Goal: Task Accomplishment & Management: Manage account settings

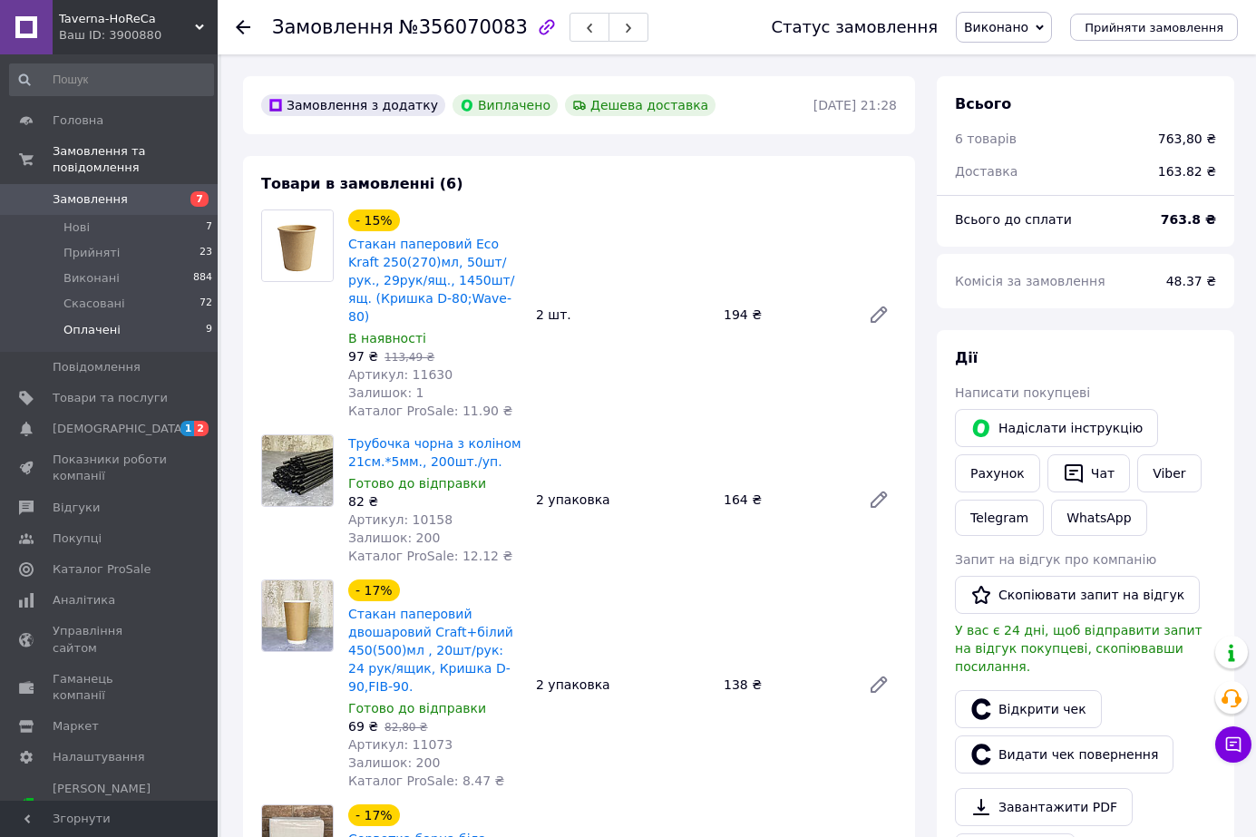
click at [106, 322] on span "Оплачені" at bounding box center [91, 330] width 57 height 16
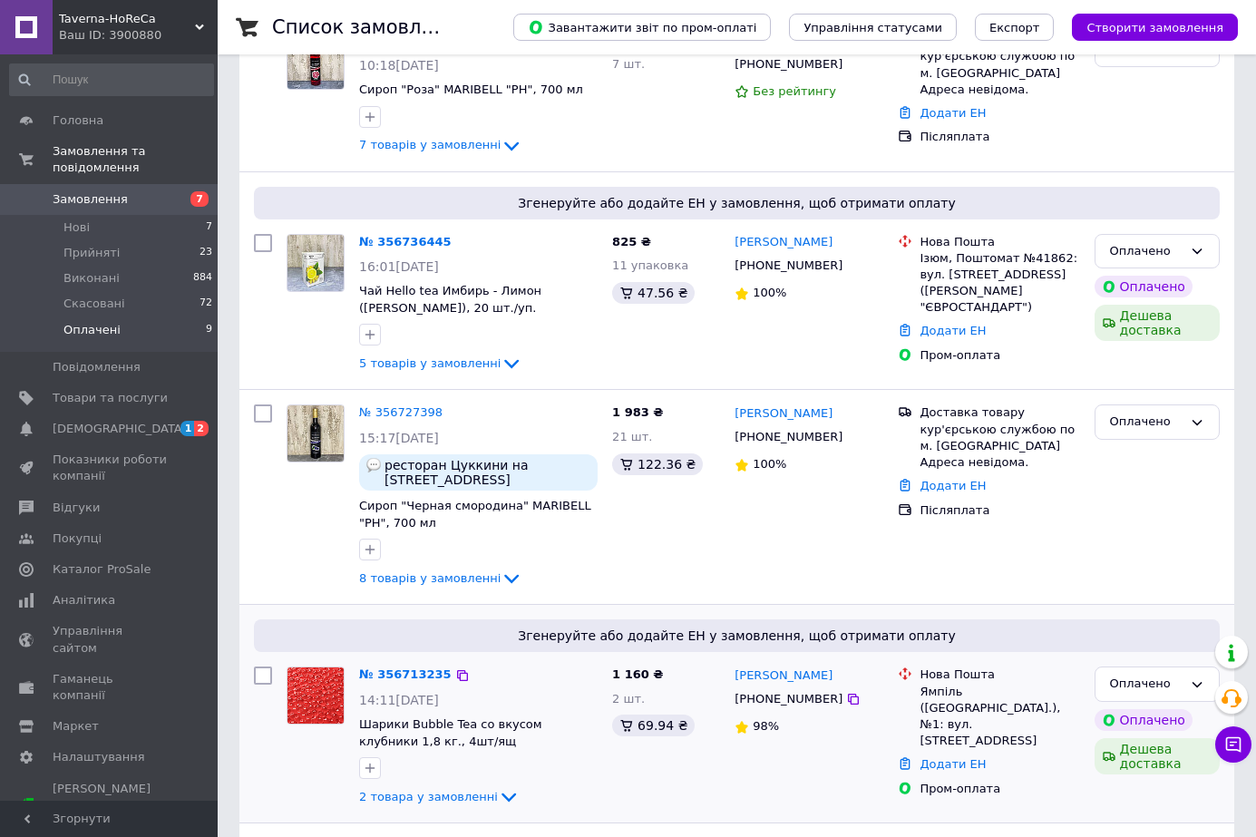
scroll to position [272, 0]
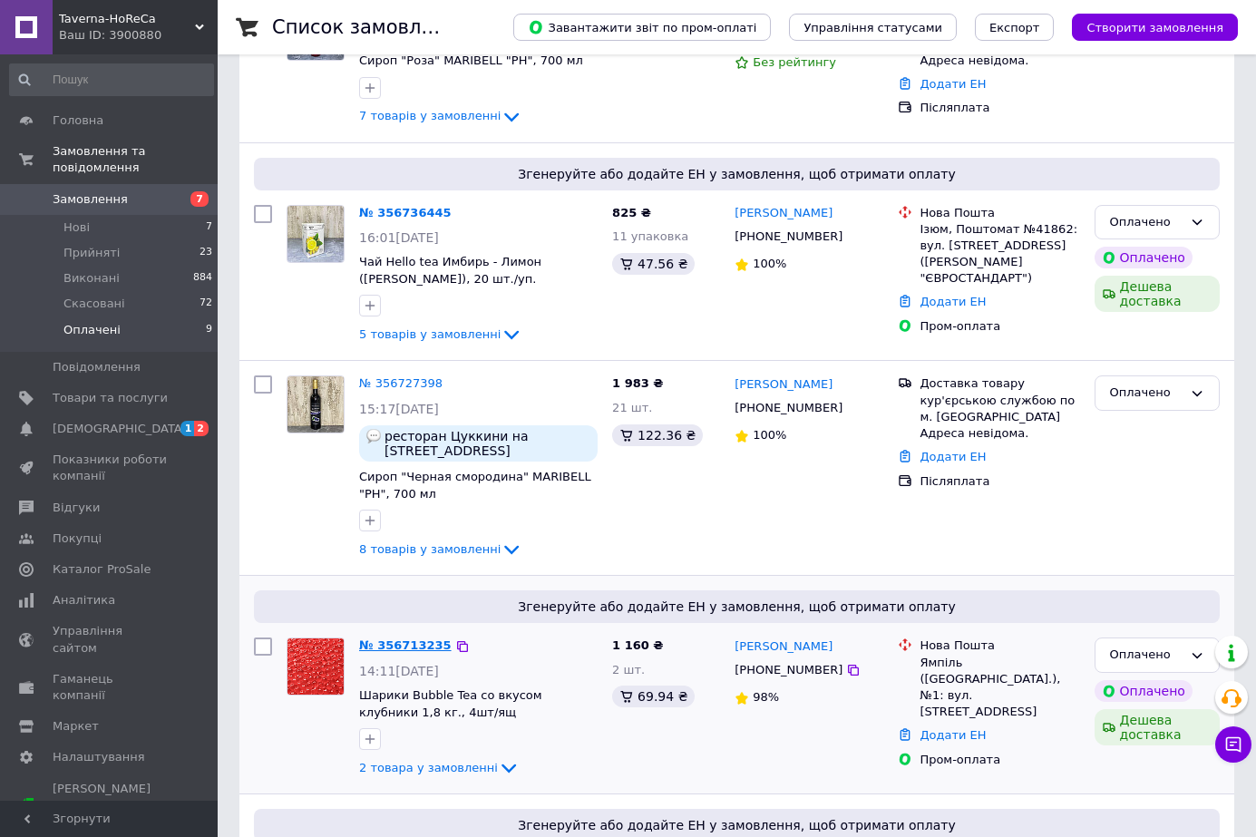
click at [396, 641] on link "№ 356713235" at bounding box center [405, 645] width 92 height 14
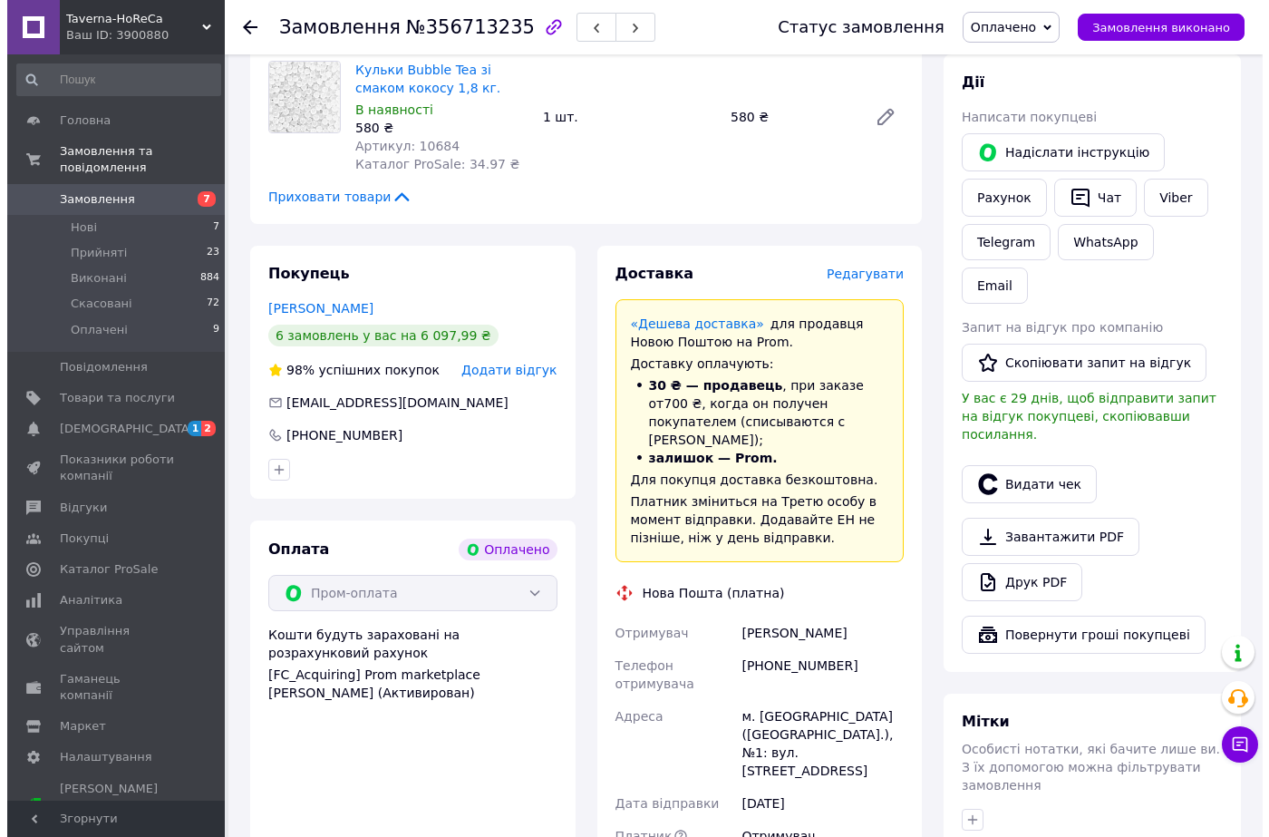
scroll to position [816, 0]
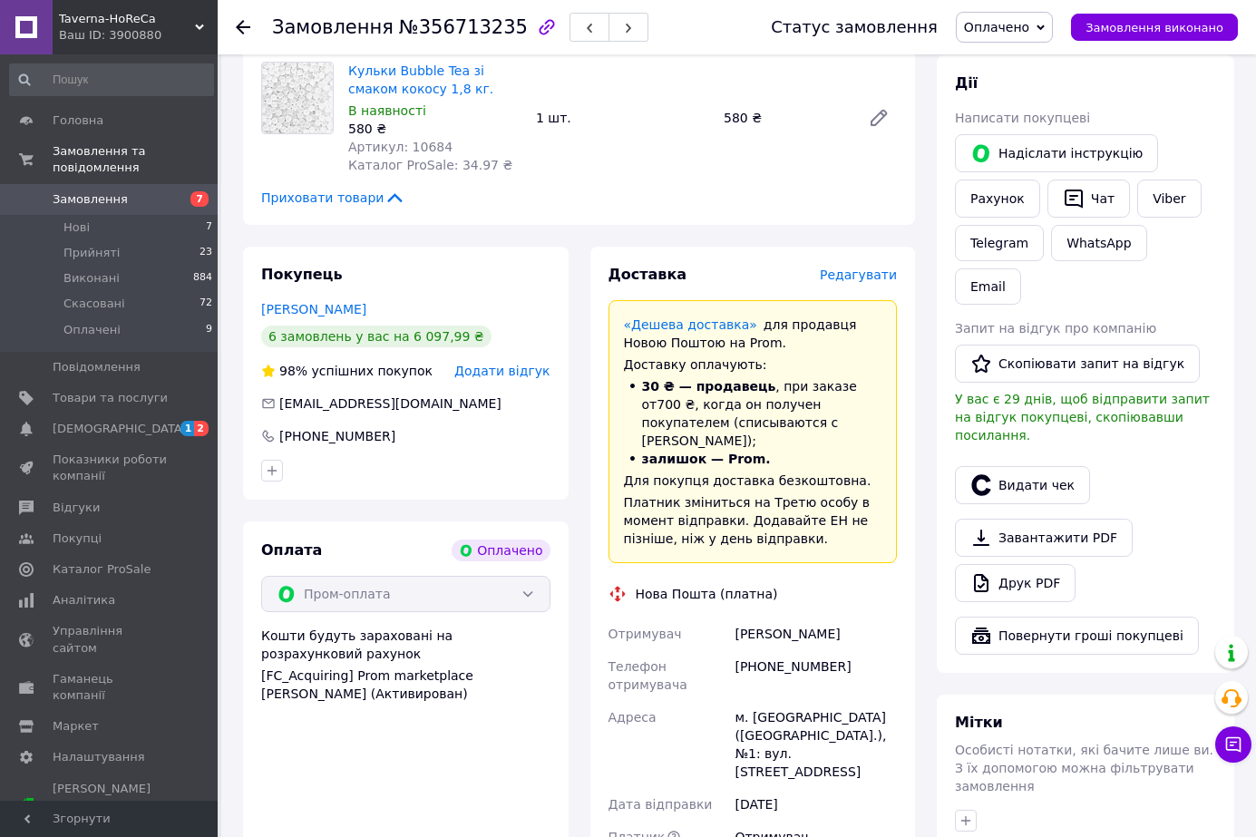
click at [869, 267] on span "Редагувати" at bounding box center [858, 274] width 77 height 15
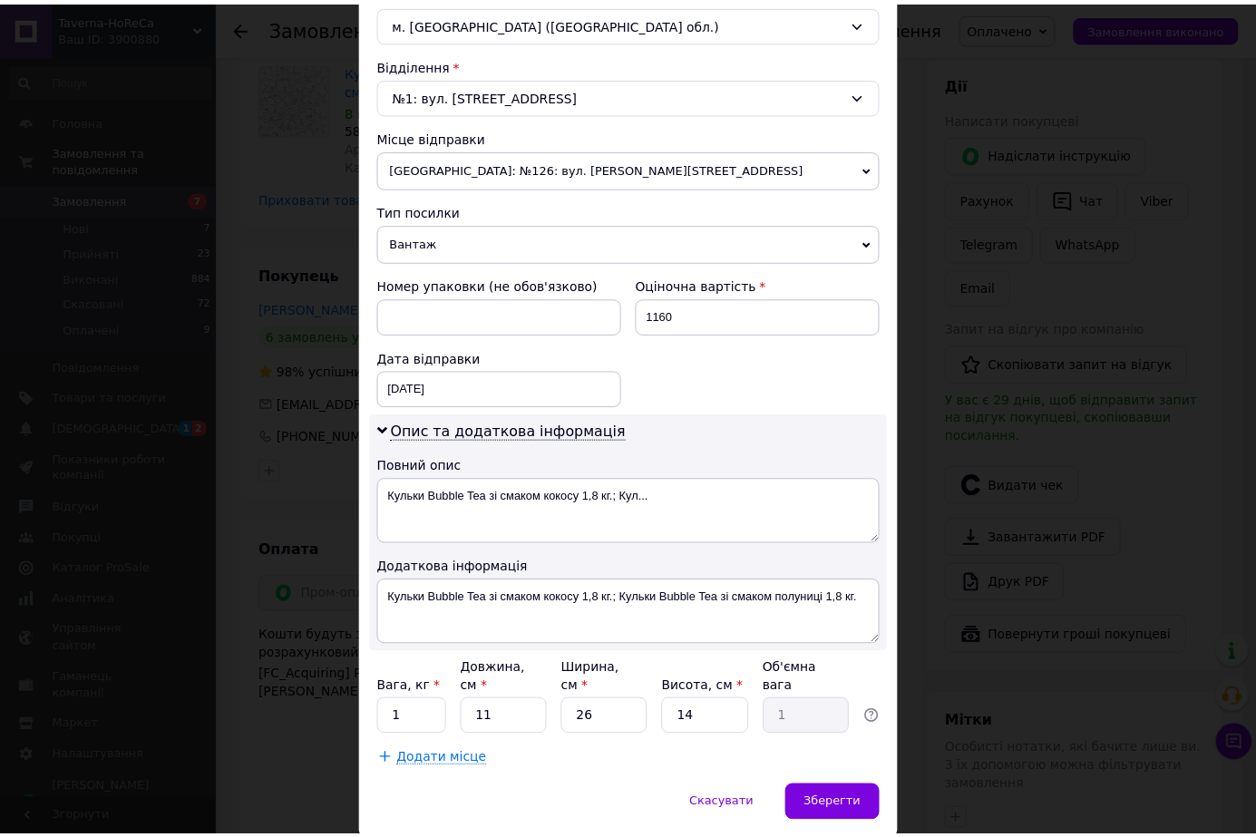
scroll to position [544, 0]
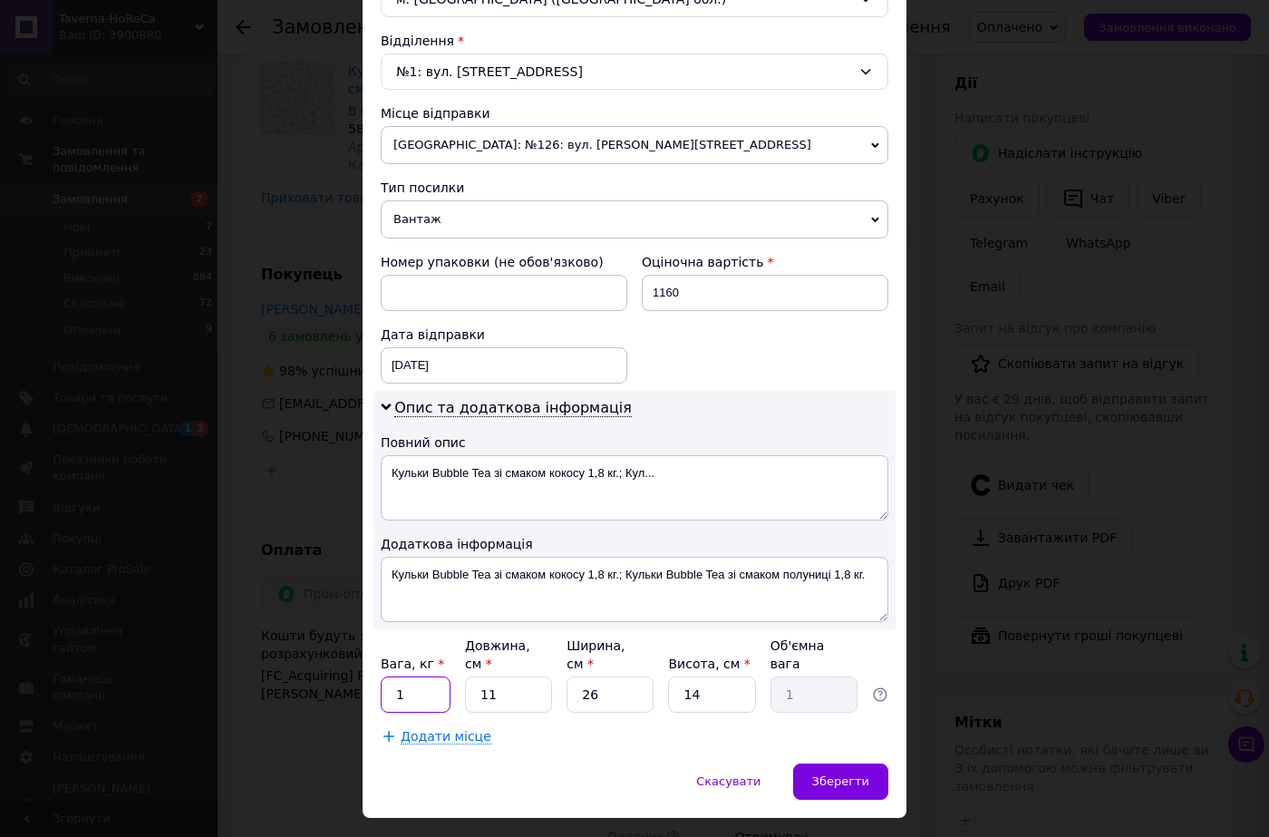
click at [423, 676] on input "1" at bounding box center [416, 694] width 70 height 36
type input "4"
click at [523, 676] on input "11" at bounding box center [508, 694] width 87 height 36
type input "1"
type input "0.1"
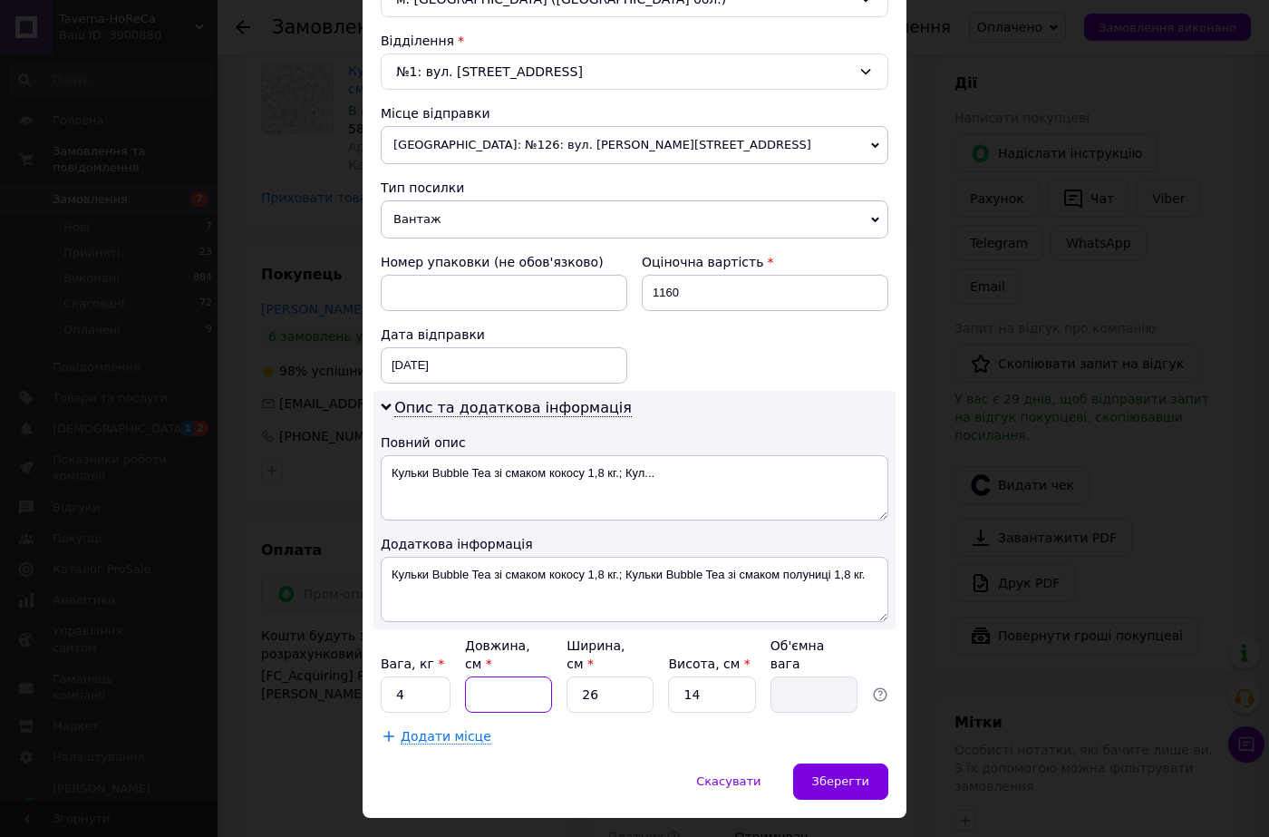
type input "2"
type input "0.18"
type input "27"
type input "2.46"
type input "27"
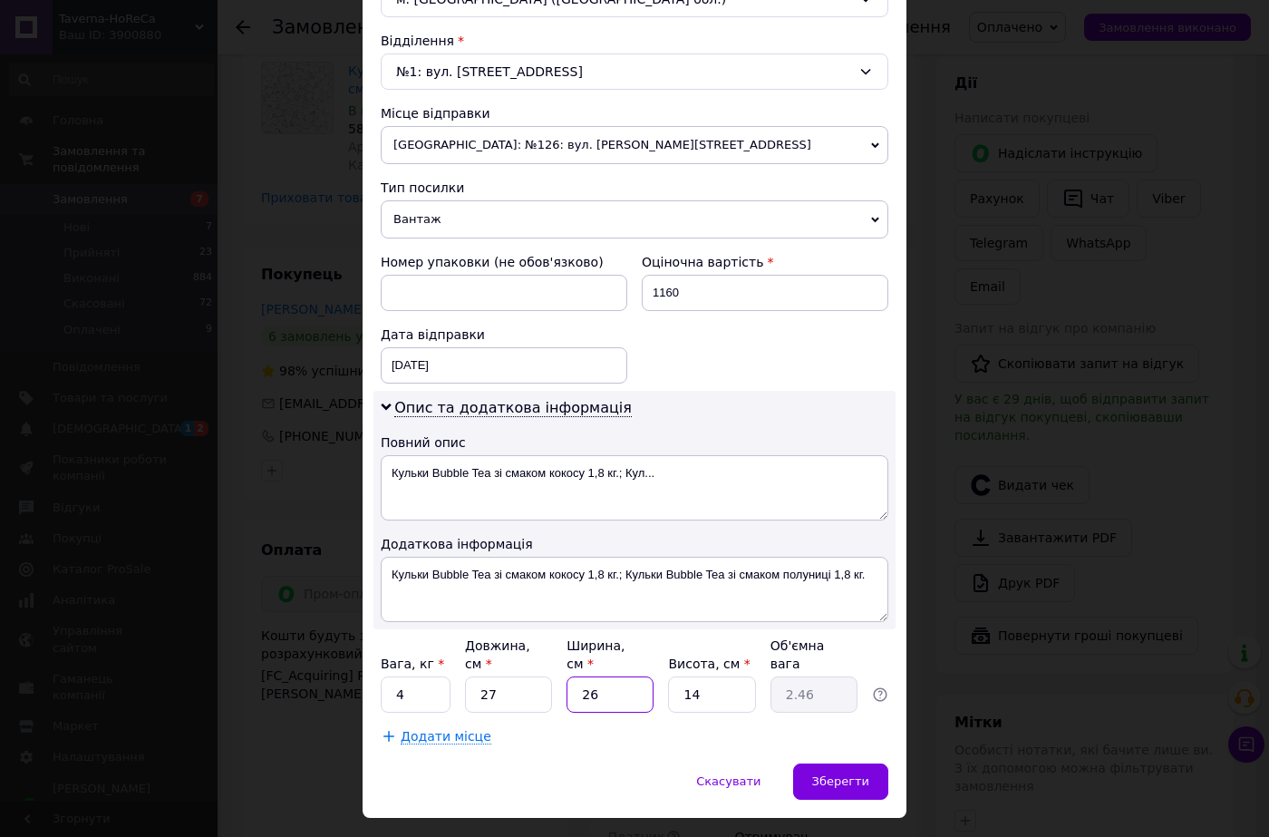
click at [622, 676] on input "26" at bounding box center [610, 694] width 87 height 36
type input "2"
type input "0.19"
type input "2"
type input "0.19"
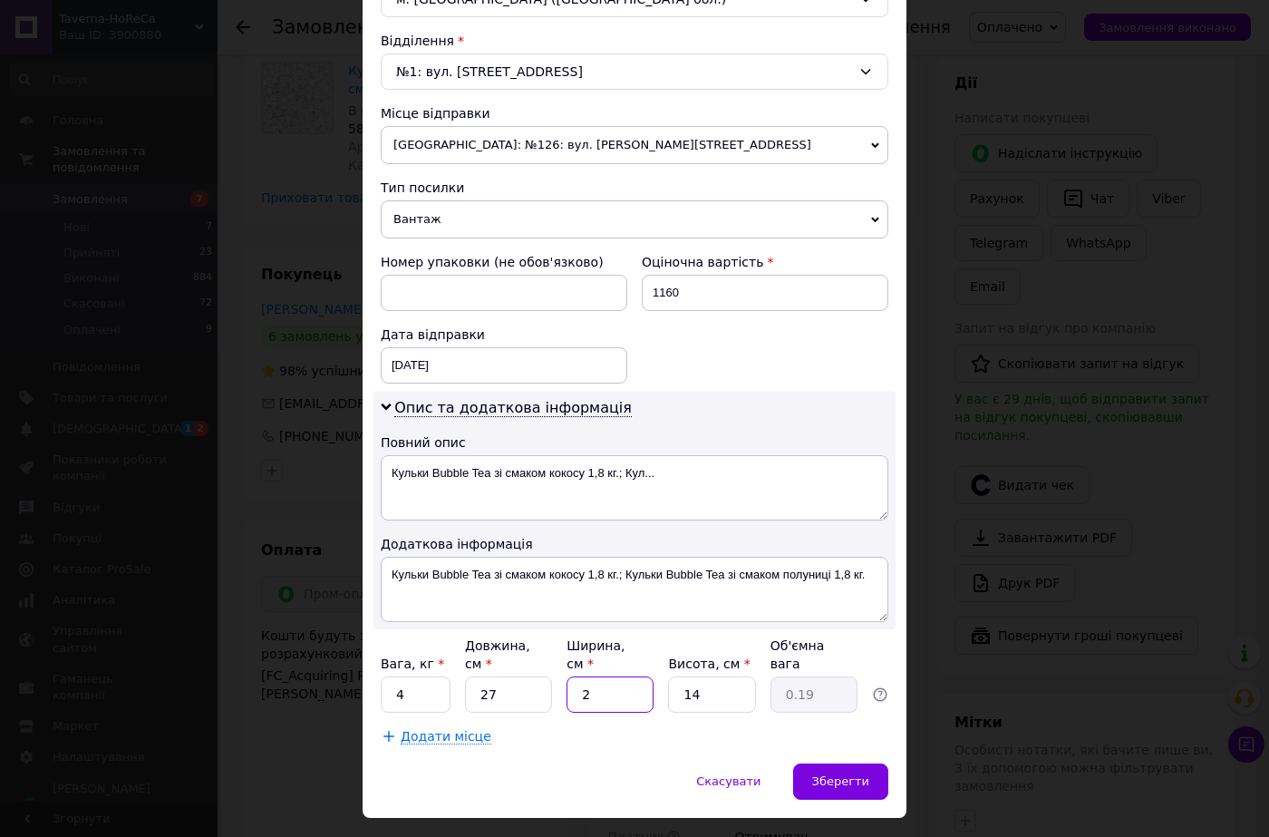
type input "27"
type input "2.55"
type input "27"
click at [715, 680] on input "14" at bounding box center [711, 694] width 87 height 36
type input "1"
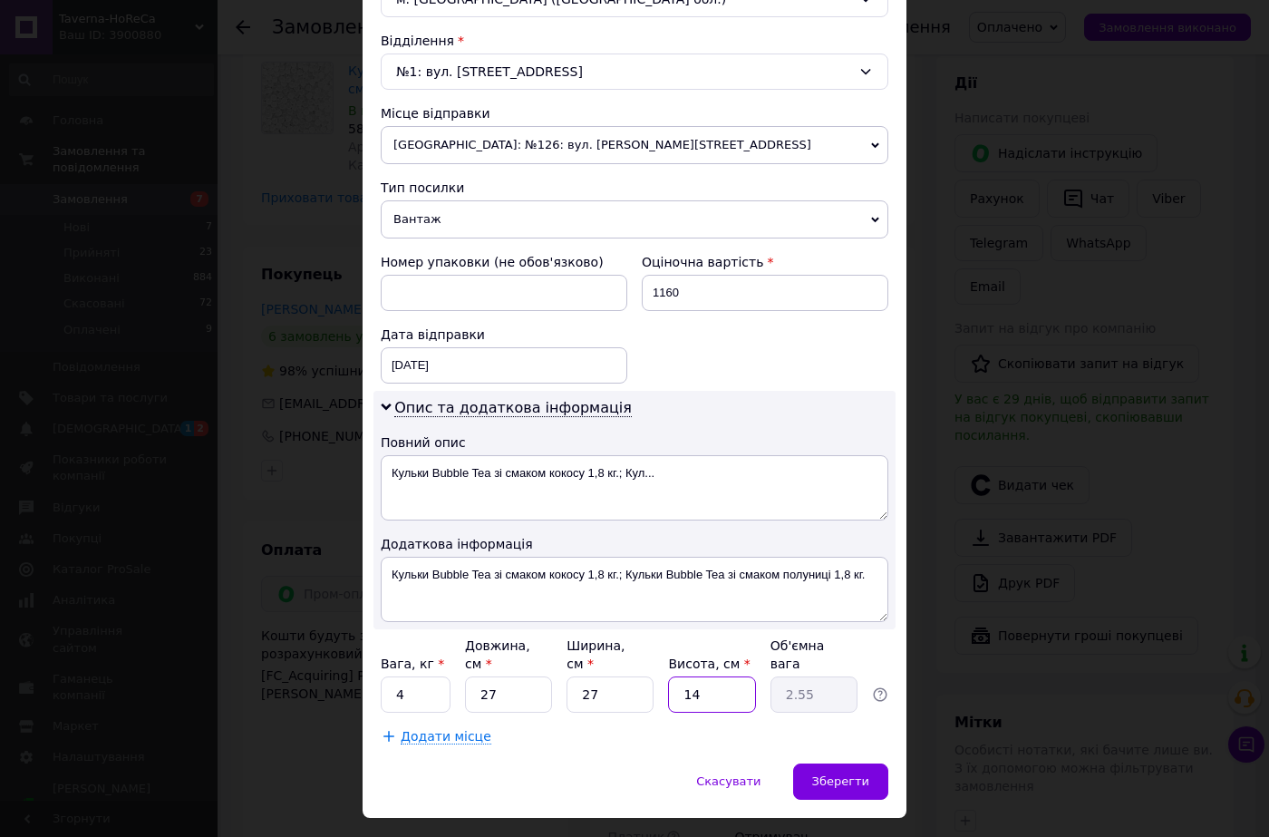
type input "0.18"
type input "12"
type input "2.19"
type input "12"
click at [827, 774] on span "Зберегти" at bounding box center [840, 781] width 57 height 14
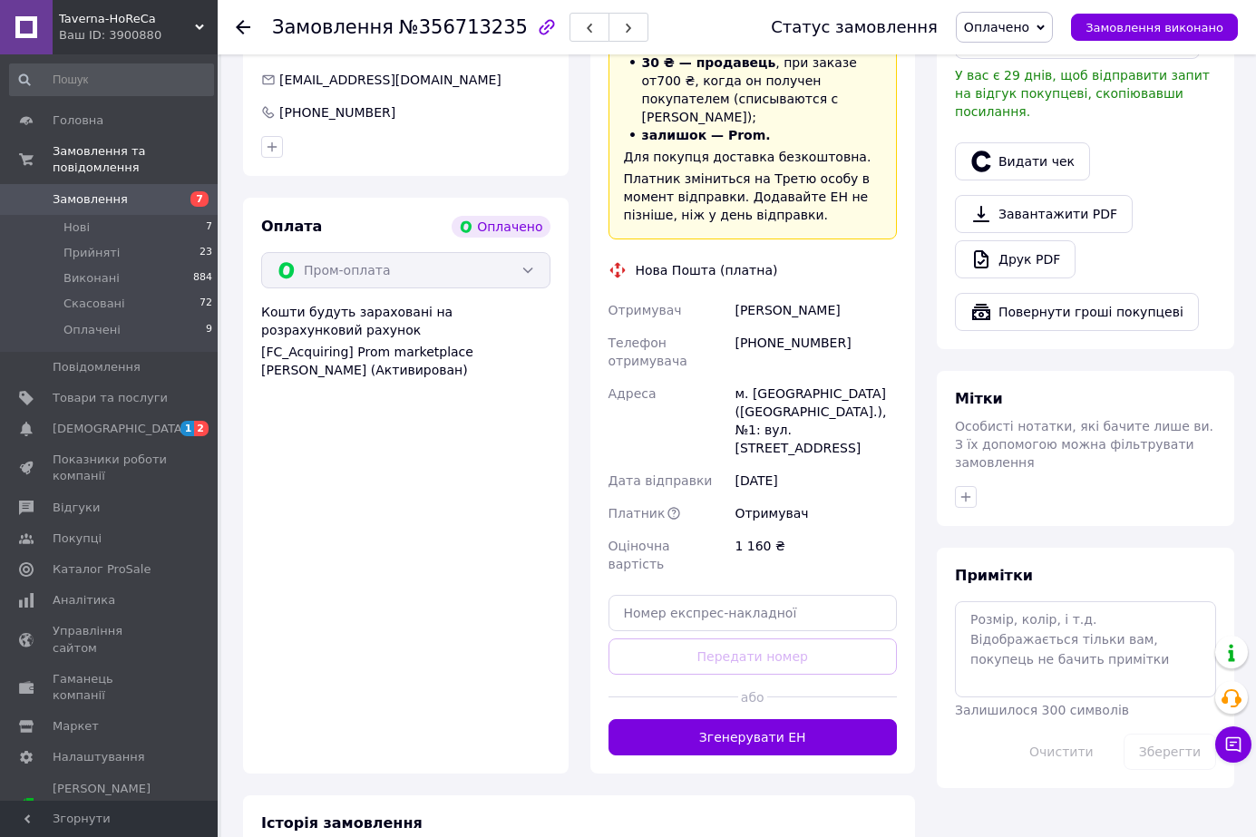
scroll to position [1179, 0]
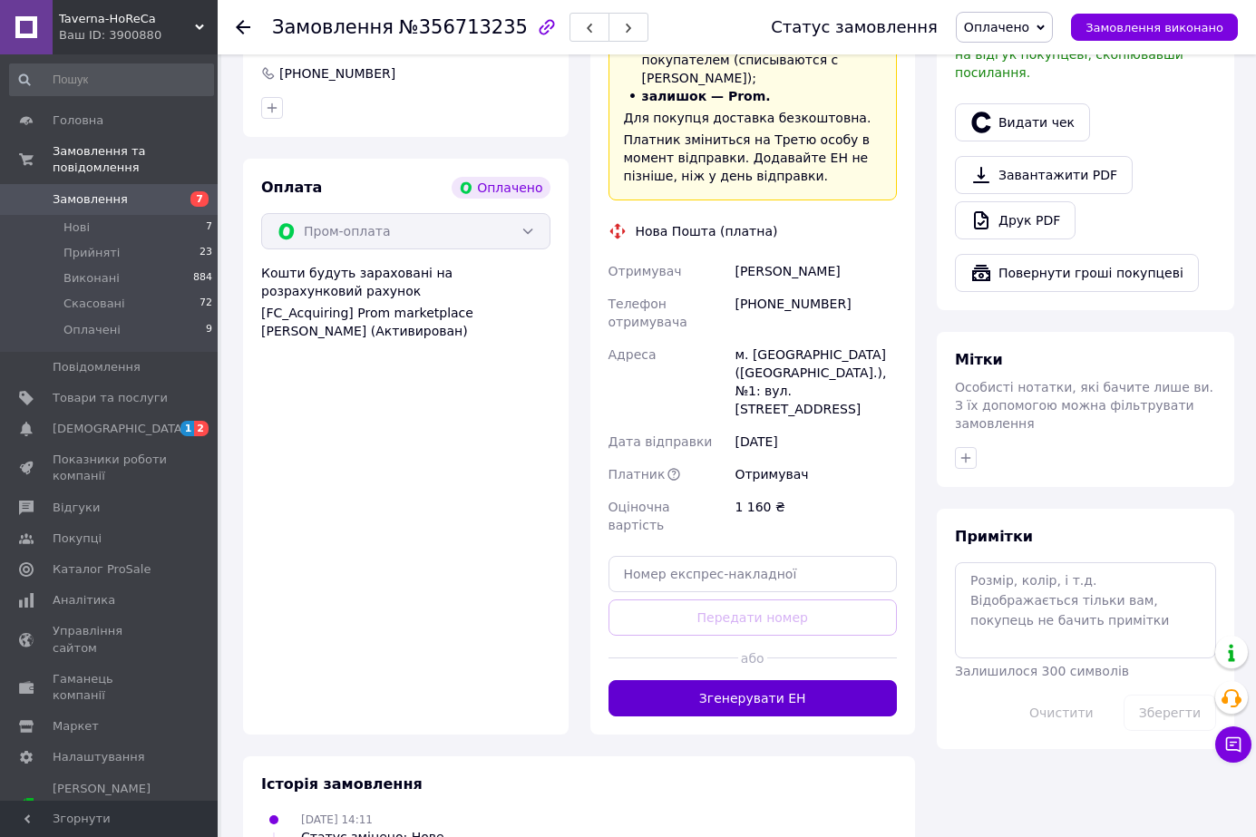
click at [763, 680] on button "Згенерувати ЕН" at bounding box center [752, 698] width 289 height 36
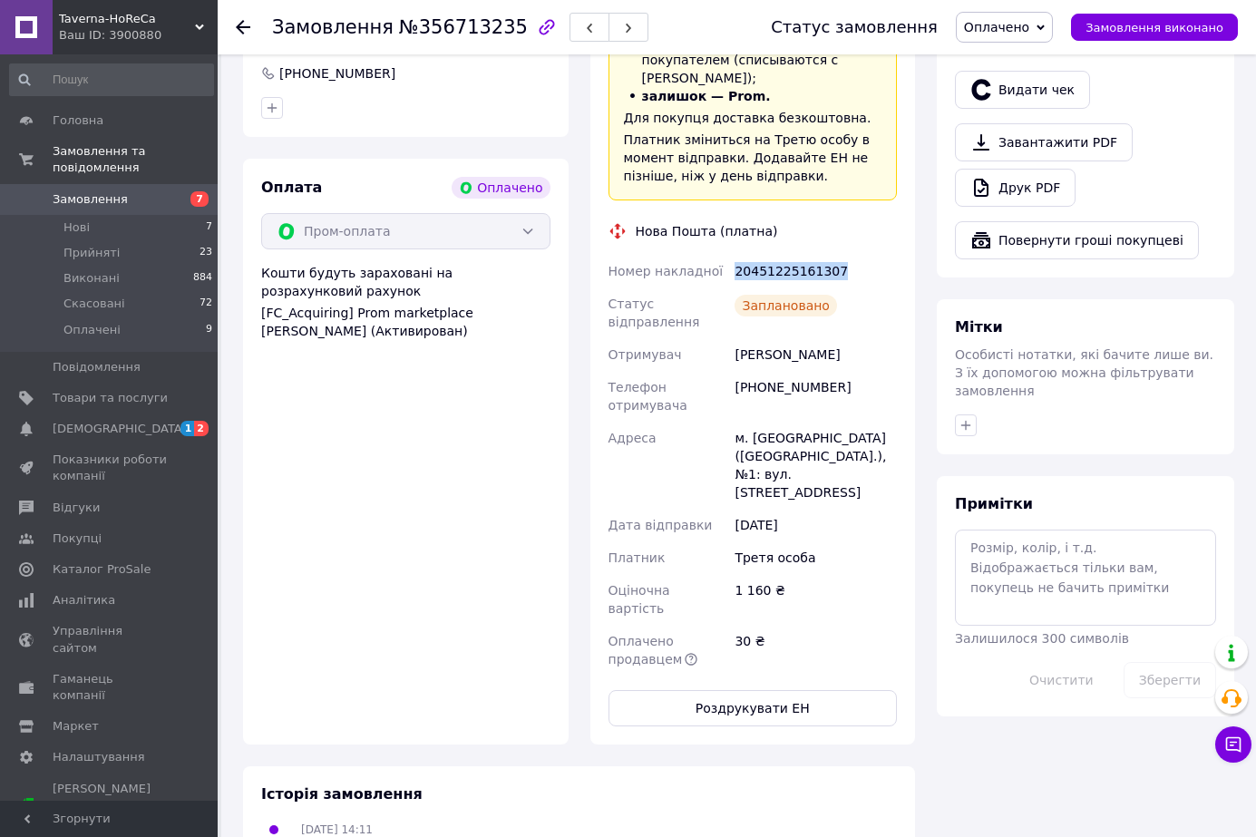
drag, startPoint x: 732, startPoint y: 209, endPoint x: 837, endPoint y: 210, distance: 105.2
click at [837, 255] on div "20451225161307" at bounding box center [816, 271] width 170 height 33
copy div "20451225161307"
